Goal: Information Seeking & Learning: Learn about a topic

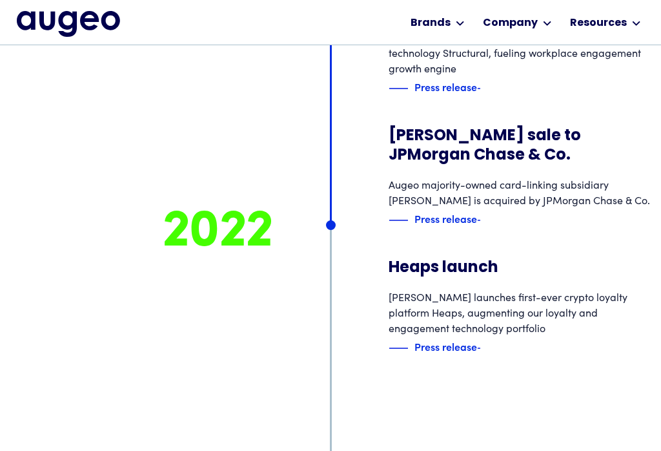
scroll to position [5439, 0]
click at [453, 226] on div "Press release" at bounding box center [434, 217] width 63 height 15
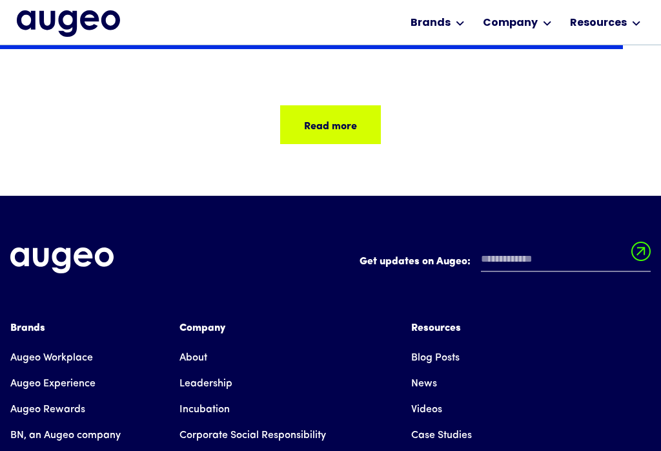
scroll to position [2110, 0]
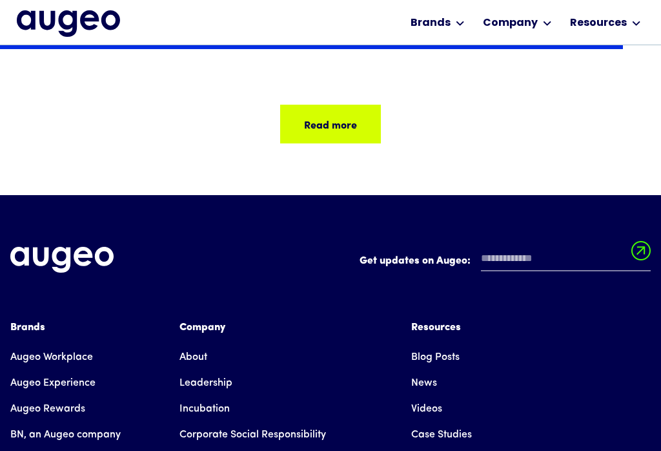
click at [216, 370] on link "Leadership" at bounding box center [205, 383] width 53 height 26
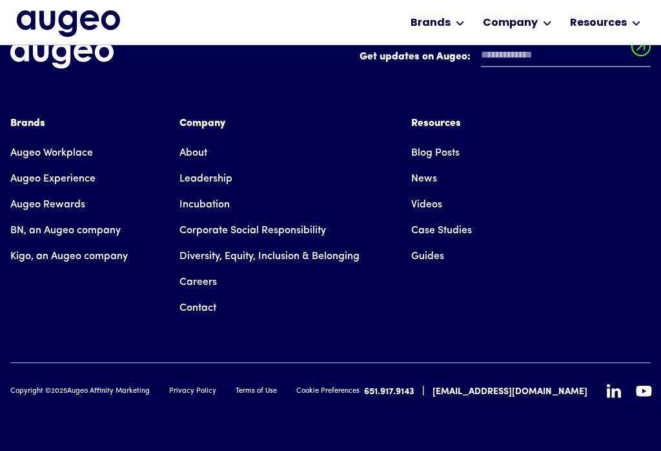
scroll to position [1869, 0]
